Goal: Check status: Check status

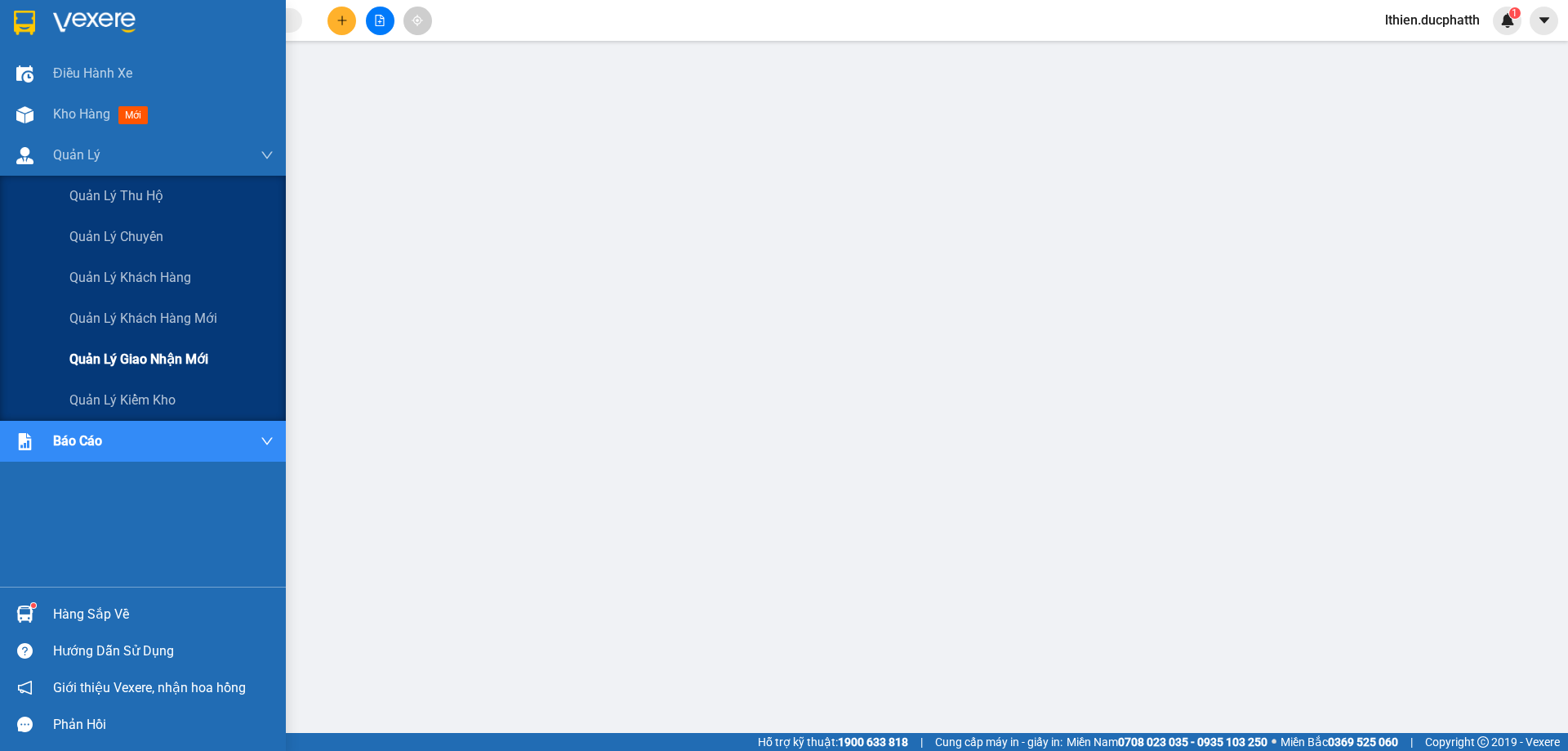
click at [141, 360] on span "Quản lý giao nhận mới" at bounding box center [139, 359] width 139 height 21
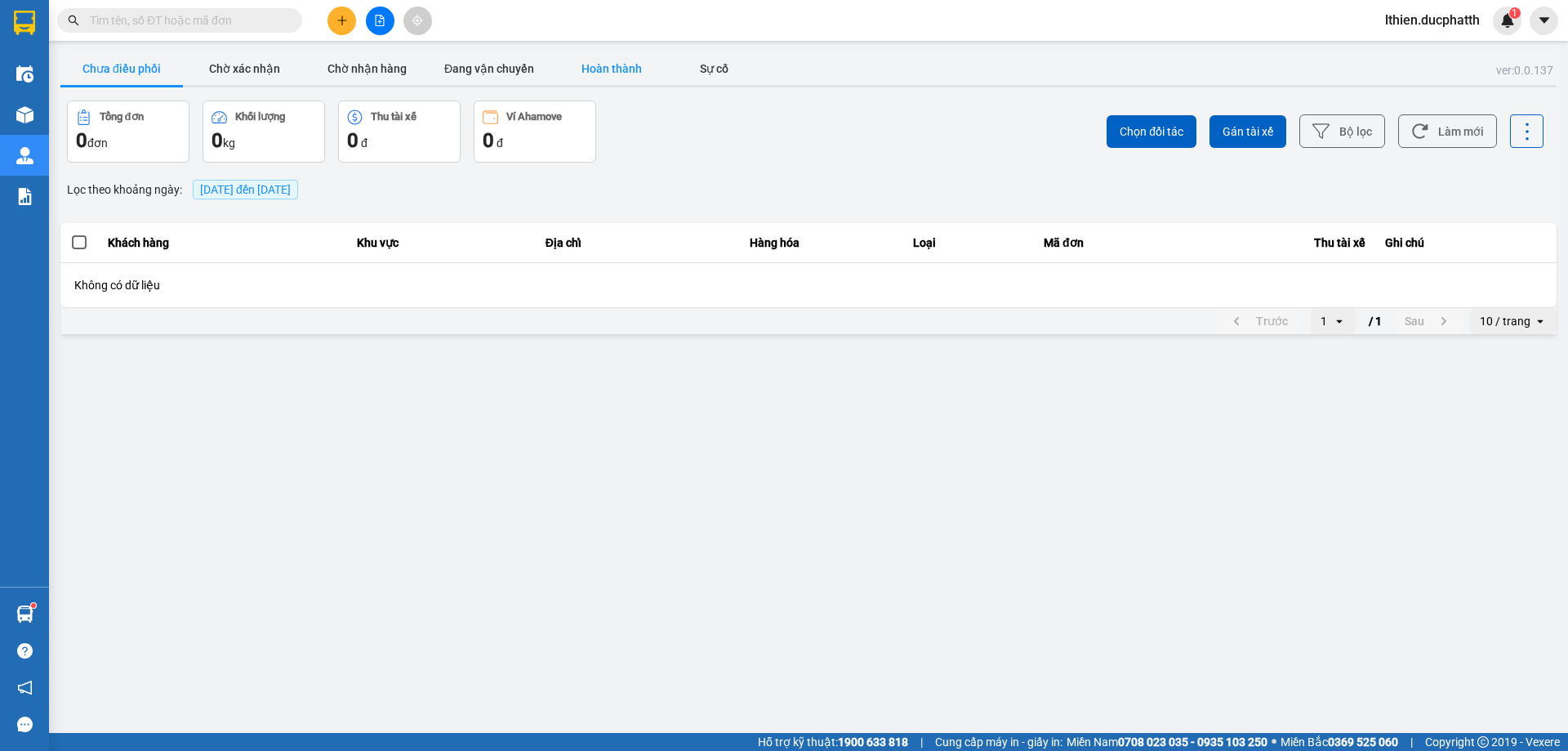
click at [606, 68] on button "Hoàn thành" at bounding box center [611, 69] width 122 height 33
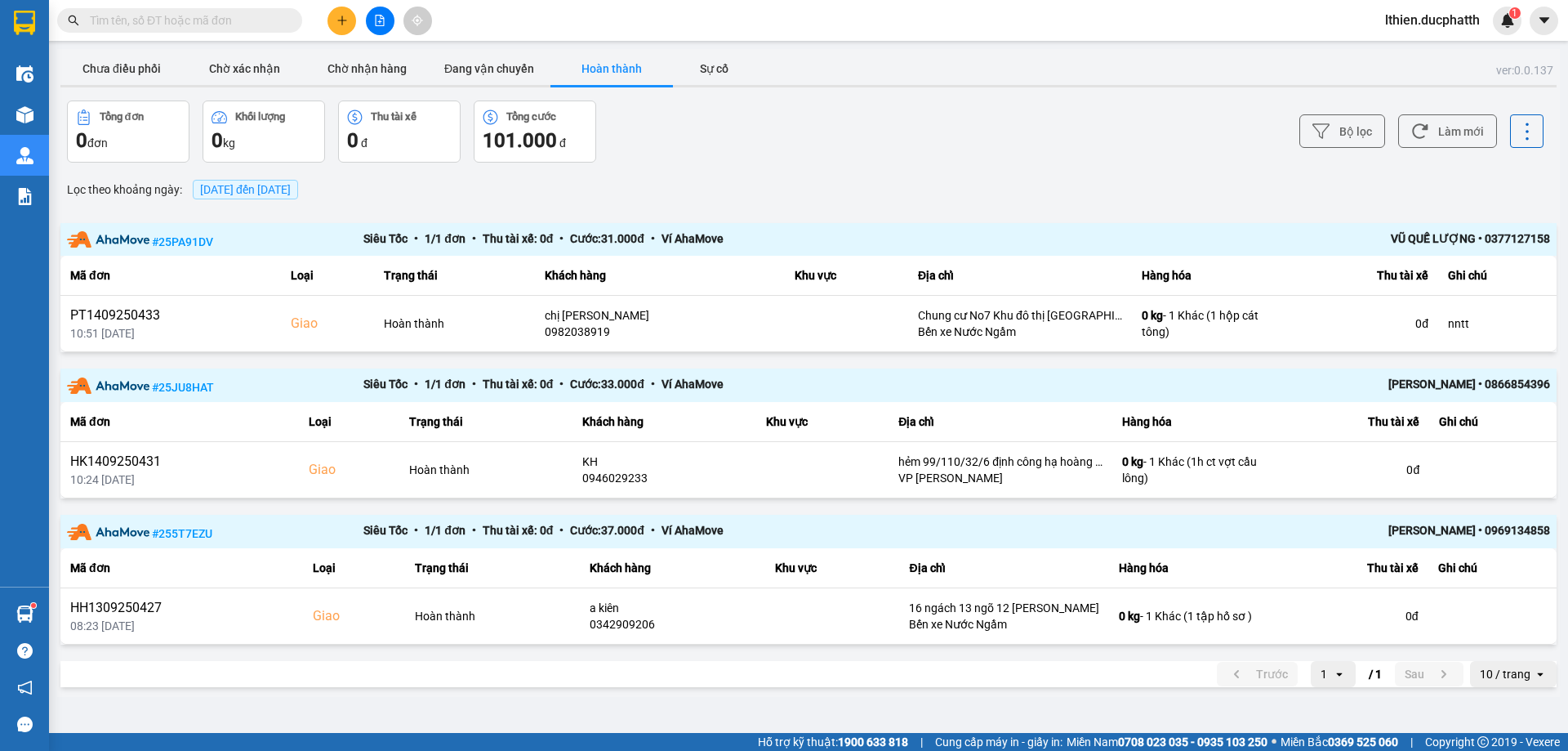
click at [291, 190] on span "[DATE] đến [DATE]" at bounding box center [246, 189] width 91 height 13
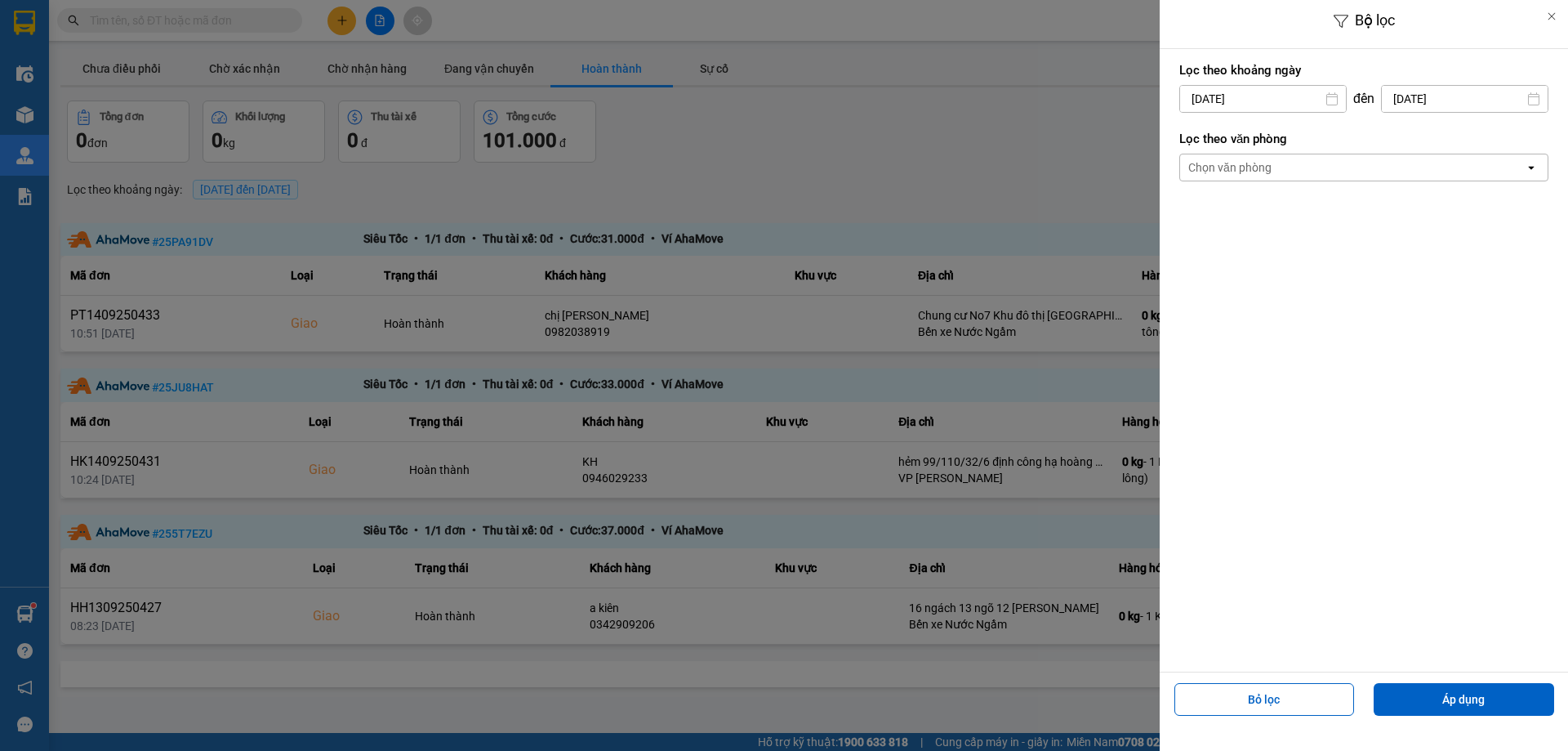
click at [1274, 80] on div "Lọc theo khoảng [DATE] Press the down arrow key to interact with the calendar a…" at bounding box center [1363, 87] width 369 height 61
drag, startPoint x: 1257, startPoint y: 85, endPoint x: 1256, endPoint y: 97, distance: 12.0
click at [1256, 88] on div "Lọc theo khoảng [DATE] Press the down arrow key to interact with the calendar a…" at bounding box center [1363, 87] width 369 height 61
click at [1256, 106] on input "[DATE]" at bounding box center [1263, 98] width 166 height 27
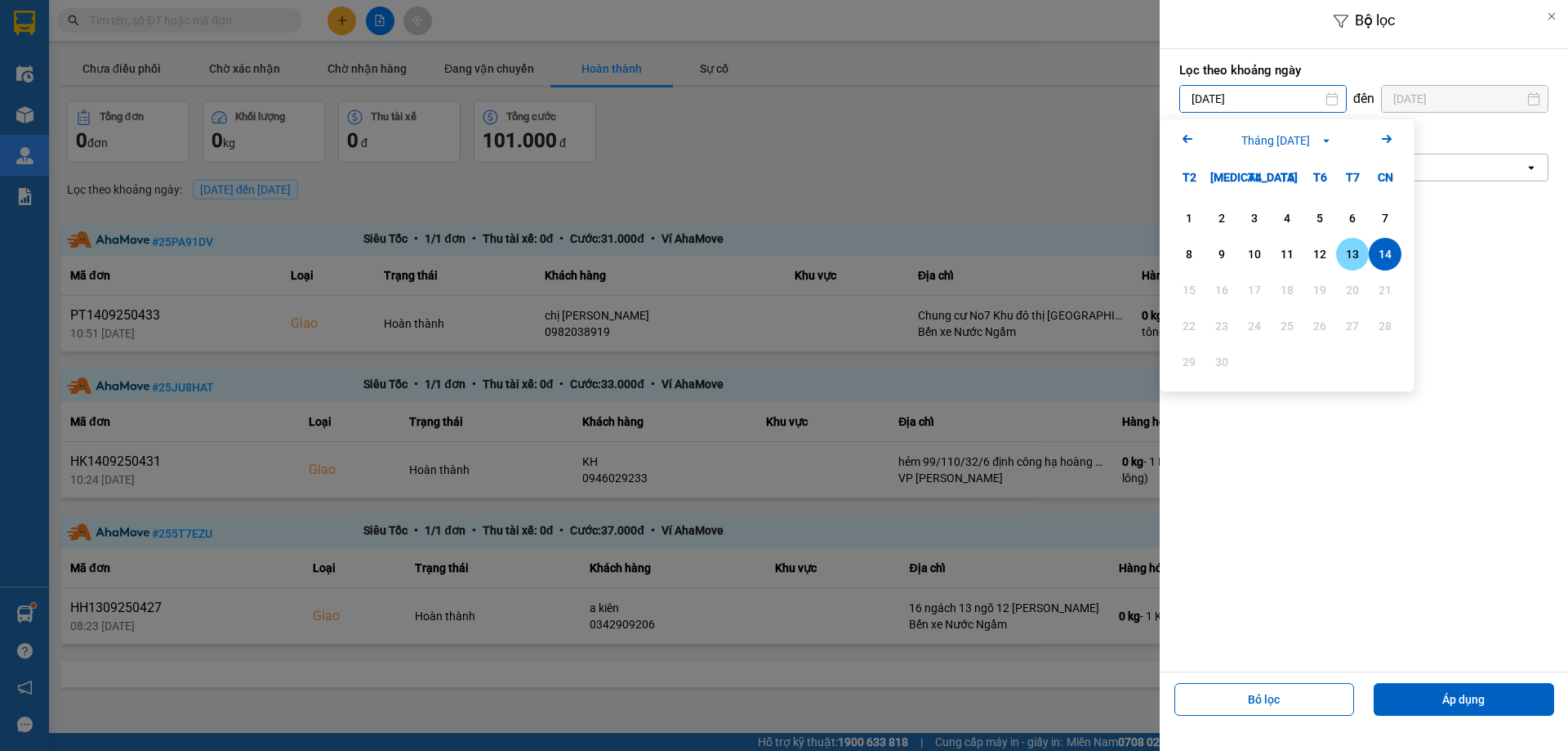
click at [1350, 261] on div "13" at bounding box center [1351, 253] width 23 height 20
type input "[DATE]"
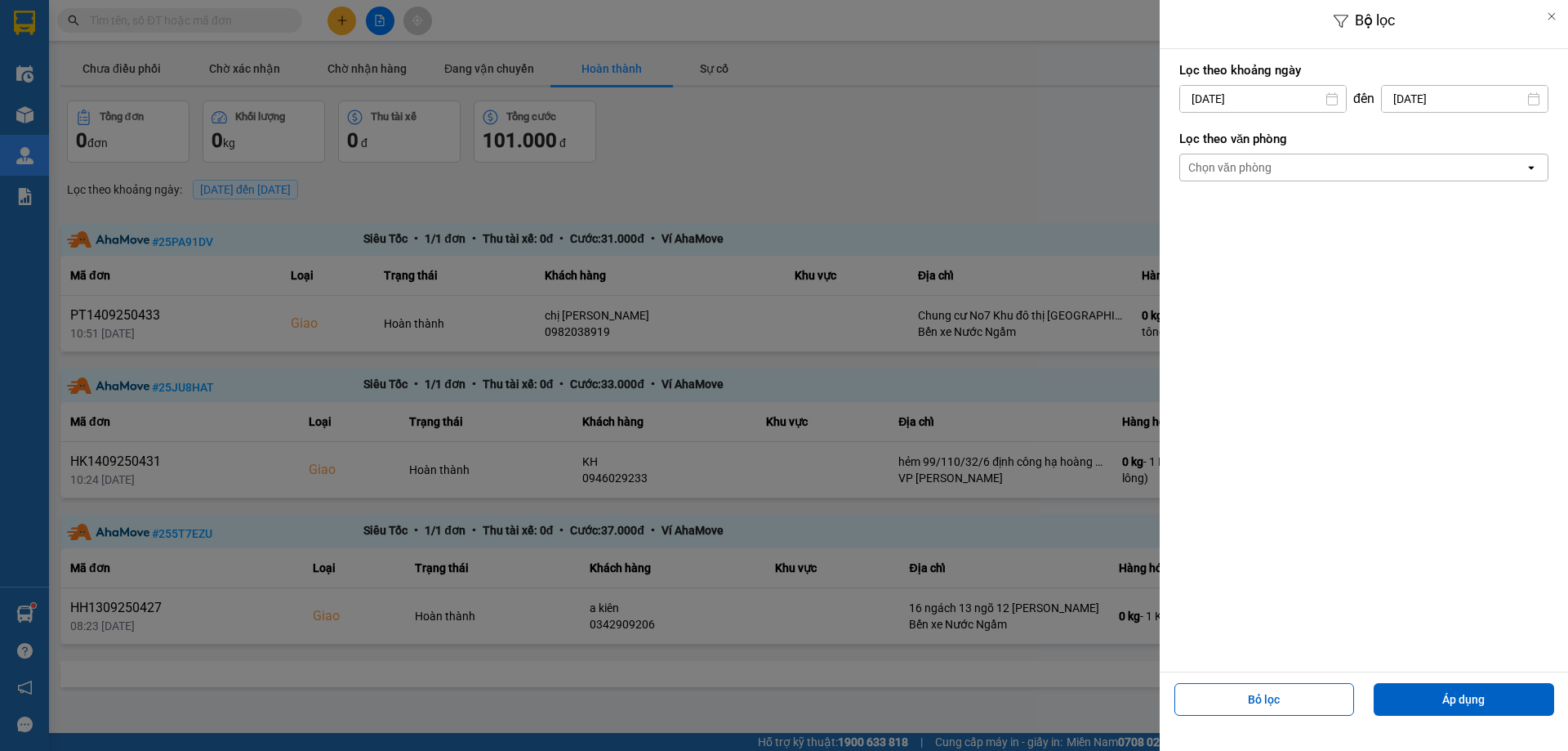
click at [1475, 102] on input "[DATE]" at bounding box center [1464, 98] width 166 height 27
click at [1500, 253] on div "13" at bounding box center [1506, 253] width 23 height 20
type input "13/09/2025"
click at [1465, 694] on button "Áp dụng" at bounding box center [1464, 700] width 181 height 33
